Goal: Navigation & Orientation: Find specific page/section

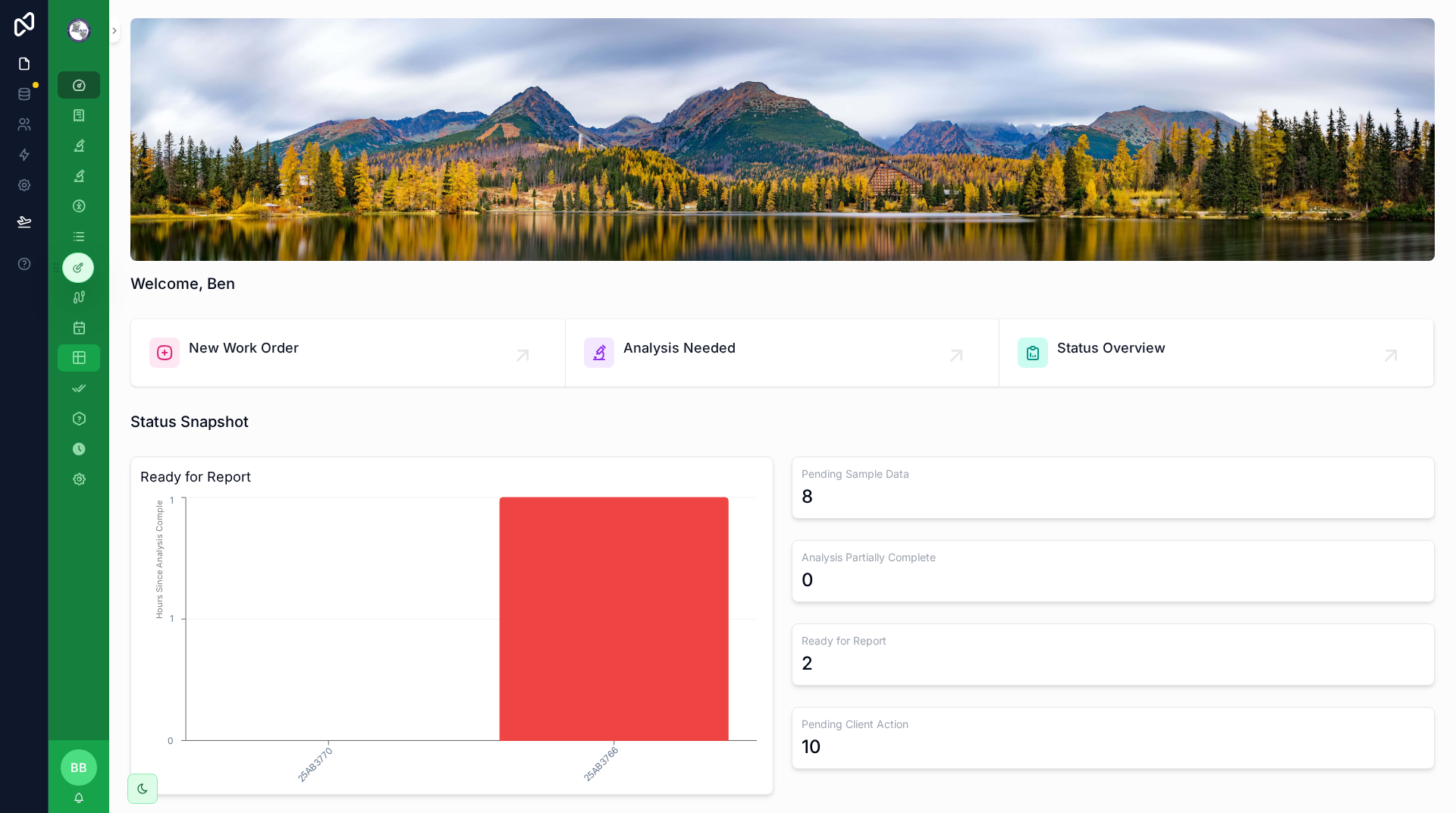
click at [83, 359] on icon "scrollable content" at bounding box center [79, 358] width 15 height 15
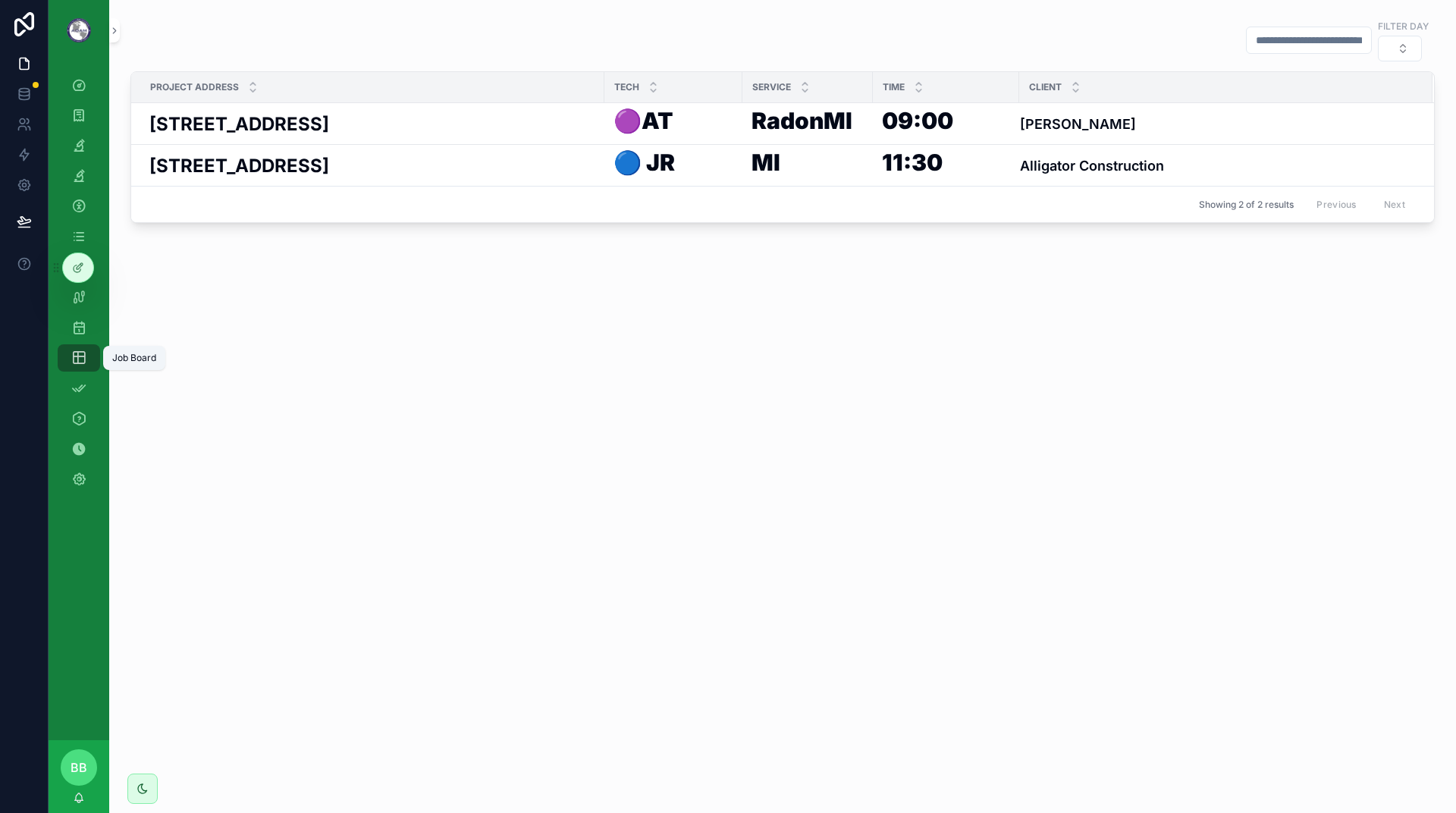
click at [1401, 38] on button "Select Button" at bounding box center [1399, 49] width 44 height 26
click at [1346, 110] on div "Monday" at bounding box center [1361, 109] width 182 height 25
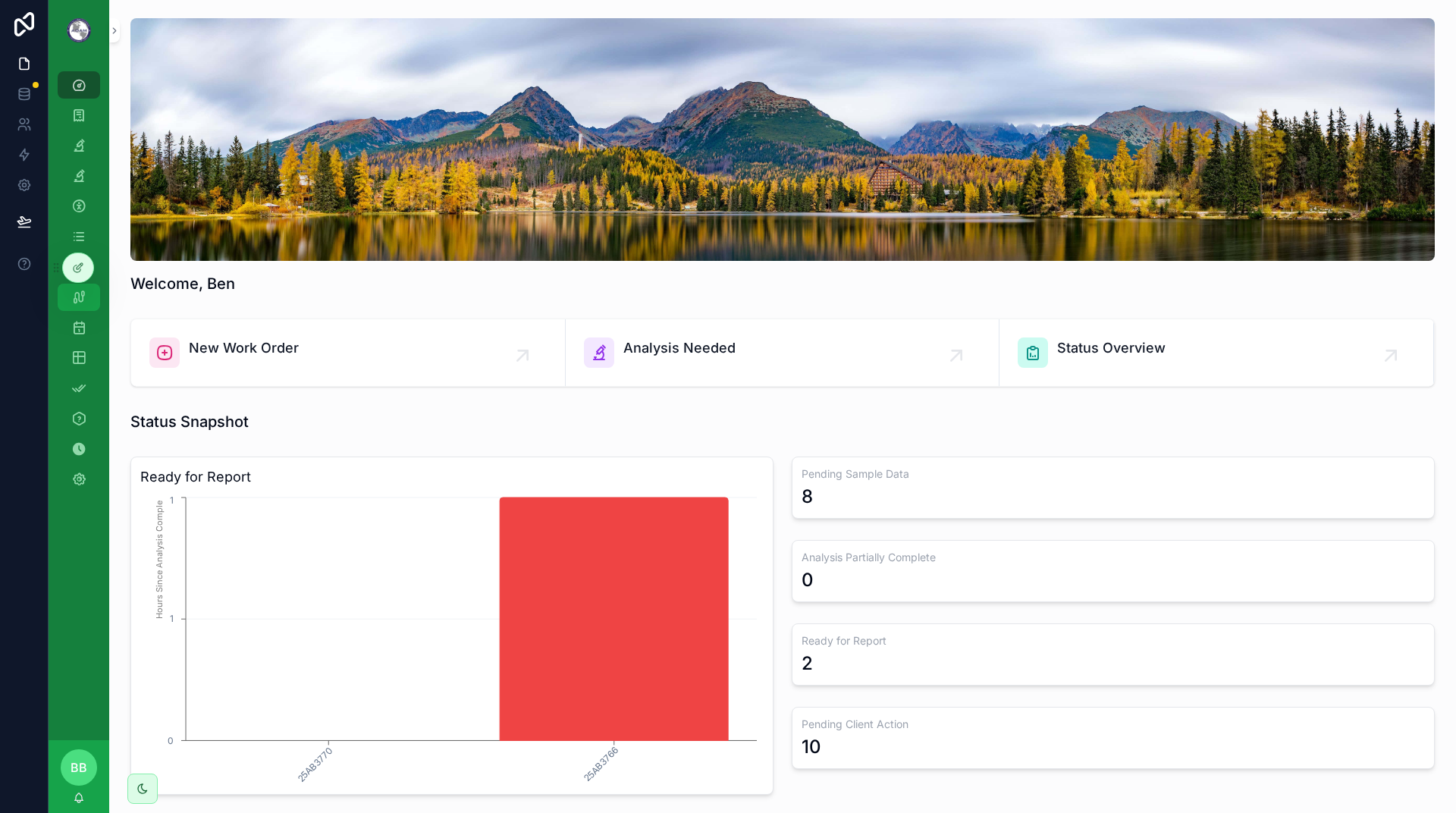
click at [77, 302] on icon "scrollable content" at bounding box center [79, 297] width 15 height 15
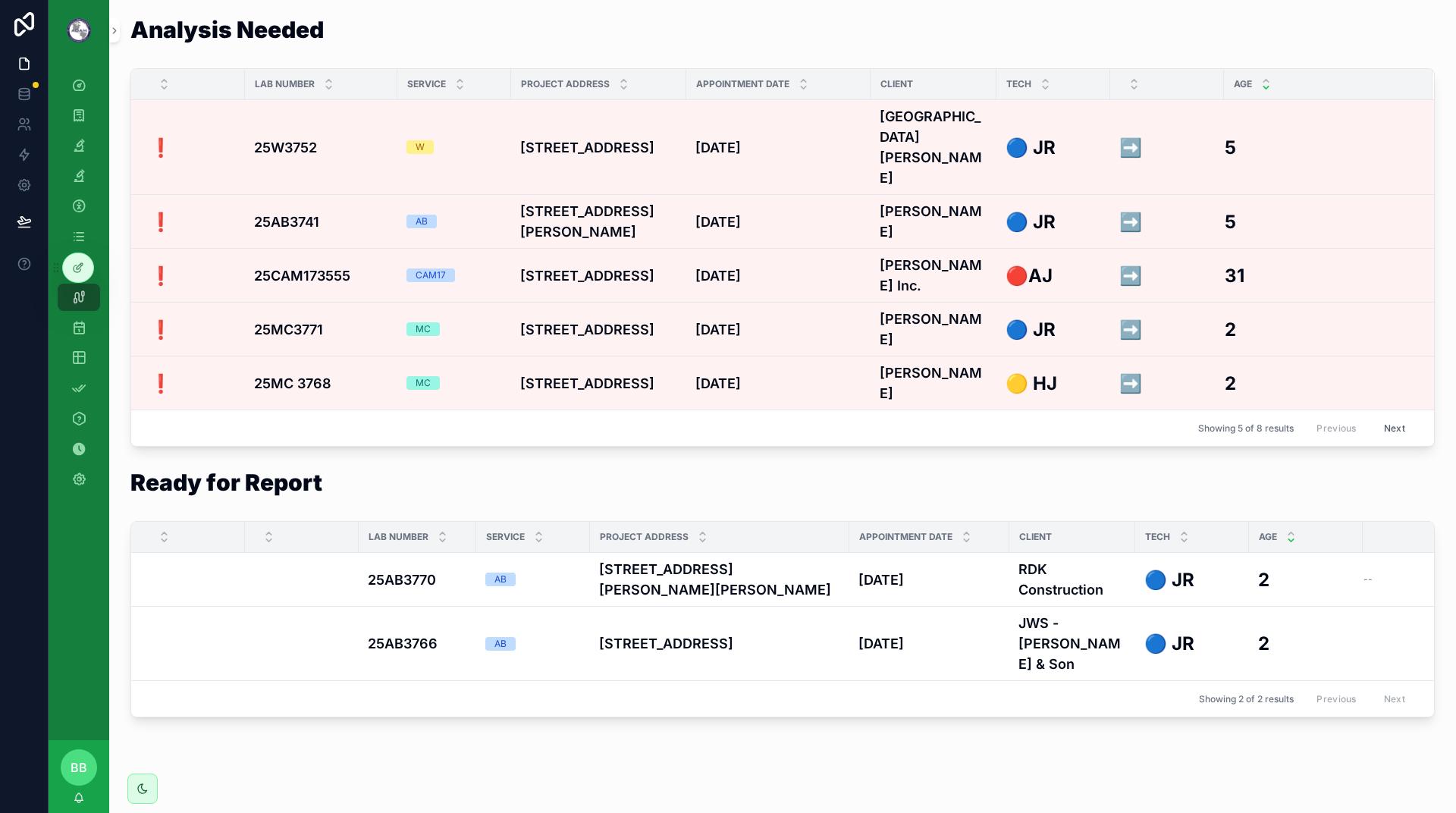
click at [1137, 471] on div "Ready for Report" at bounding box center [782, 491] width 1304 height 41
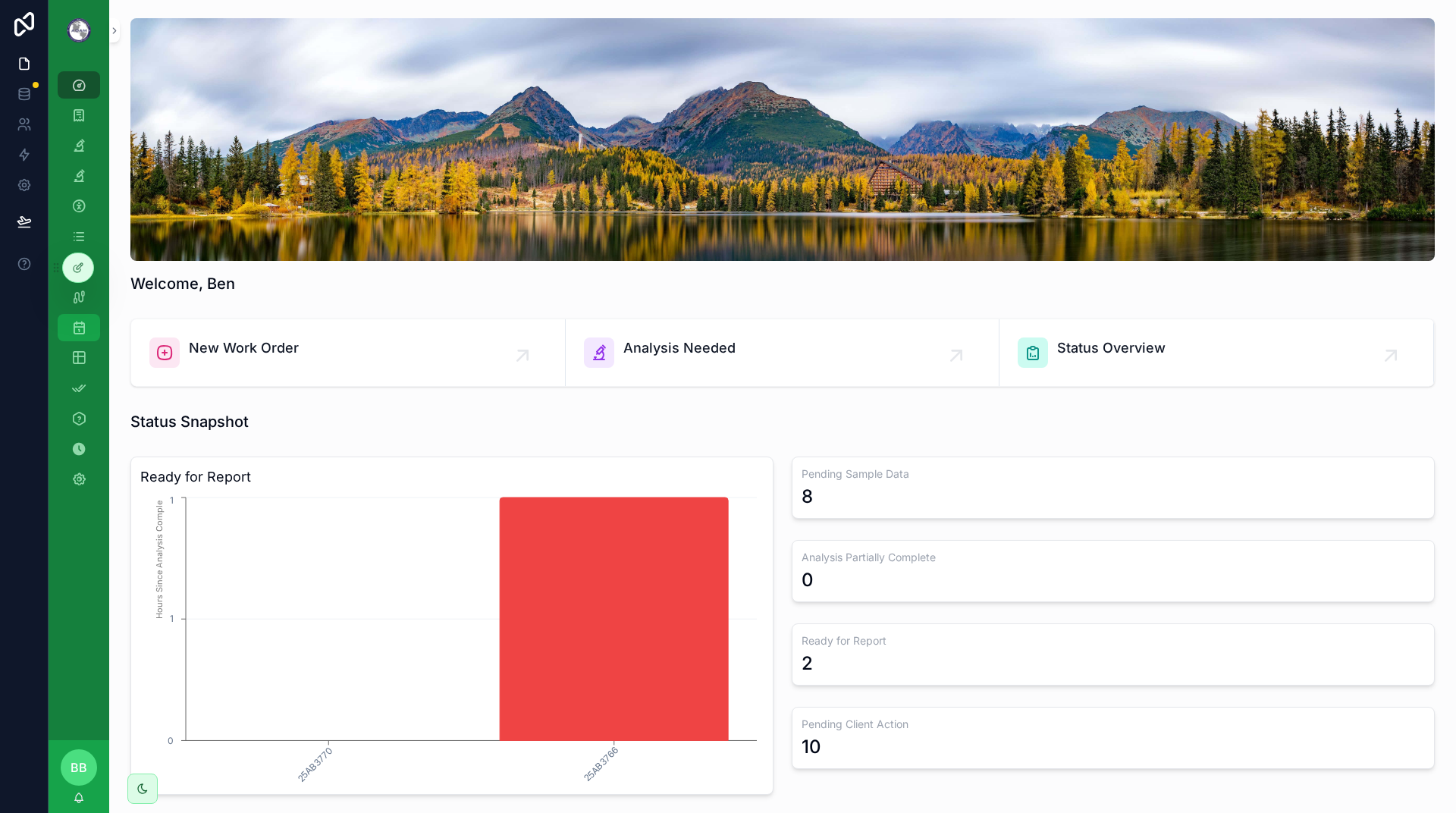
click at [77, 335] on icon "scrollable content" at bounding box center [79, 328] width 15 height 15
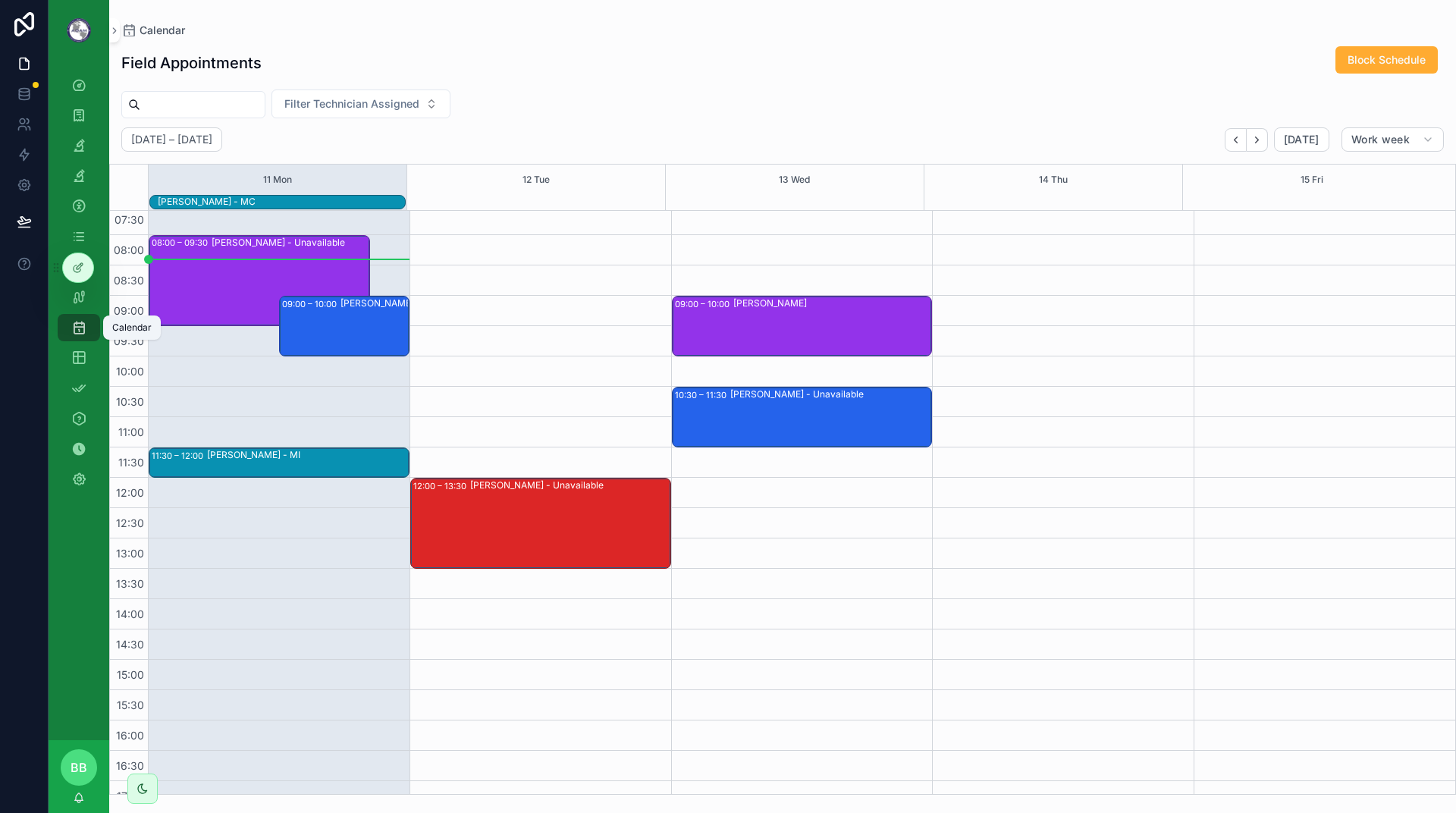
scroll to position [462, 0]
